Goal: Check status: Check status

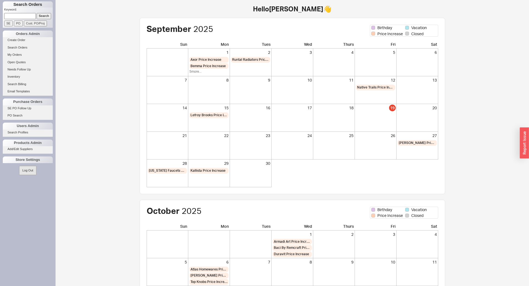
click at [18, 13] on input at bounding box center [20, 16] width 32 height 6
type input "931609"
click at [37, 13] on input "Search" at bounding box center [44, 16] width 15 height 6
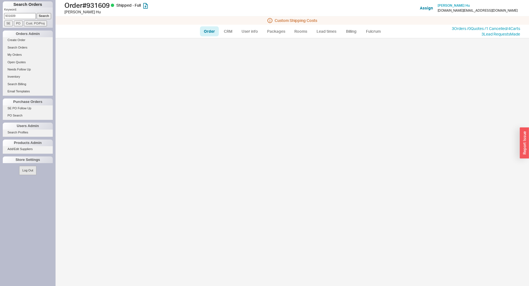
select select "LOW"
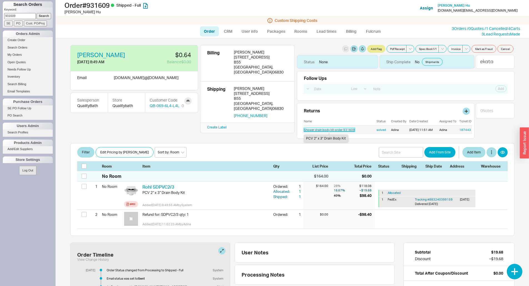
click at [327, 130] on link "Shower drain body kit-order 931609" at bounding box center [329, 130] width 51 height 4
